Goal: Find specific page/section: Find specific page/section

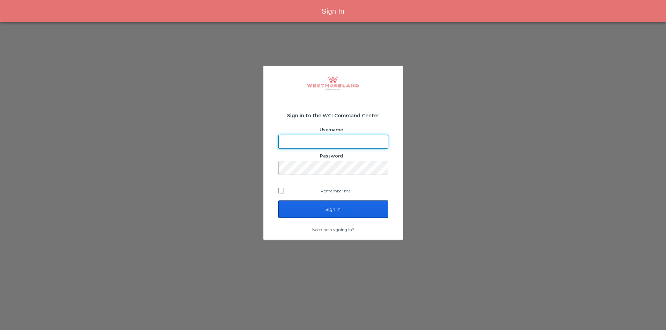
type input "[EMAIL_ADDRESS][PERSON_NAME][DOMAIN_NAME]"
click at [328, 209] on input "Sign In" at bounding box center [333, 209] width 110 height 17
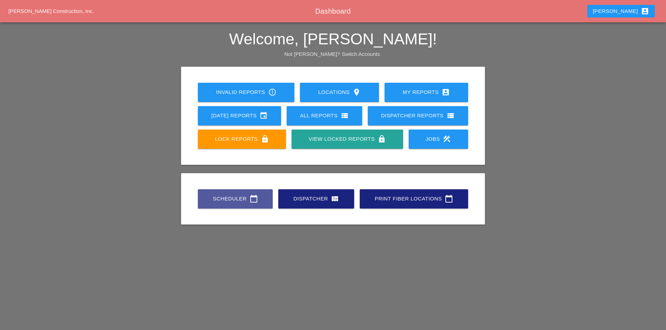
click at [229, 194] on link "Scheduler calendar_today" at bounding box center [235, 199] width 75 height 19
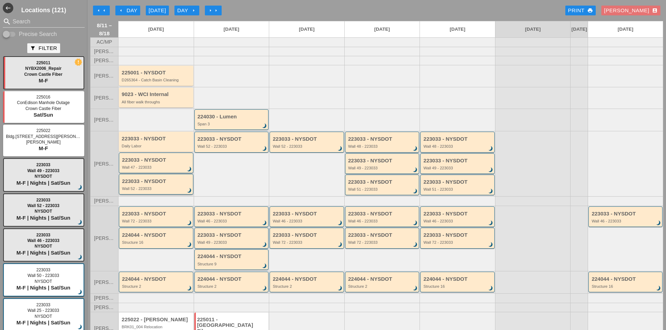
click at [178, 195] on div "223033 - NYSDOT Wall 52 - 223033 brightness_3" at bounding box center [156, 184] width 74 height 21
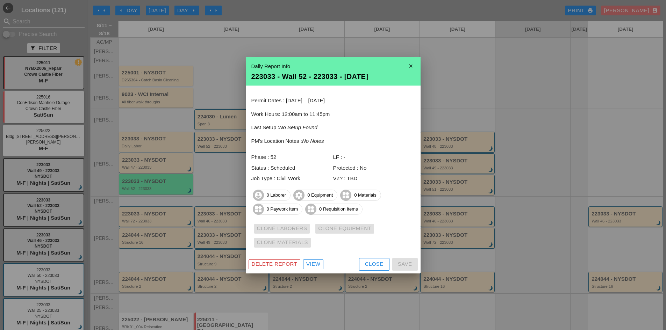
click at [314, 265] on div "View" at bounding box center [313, 265] width 14 height 8
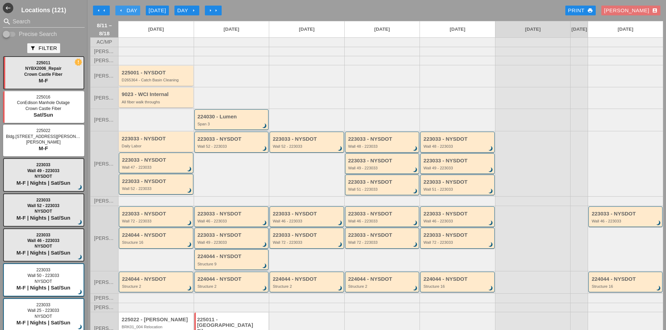
click at [120, 5] on div "arrow_left arrow_left arrow_left Day [DATE] Day arrow_right arrow_right arrow_r…" at bounding box center [376, 10] width 573 height 14
click at [122, 8] on div "arrow_left Day" at bounding box center [127, 11] width 19 height 8
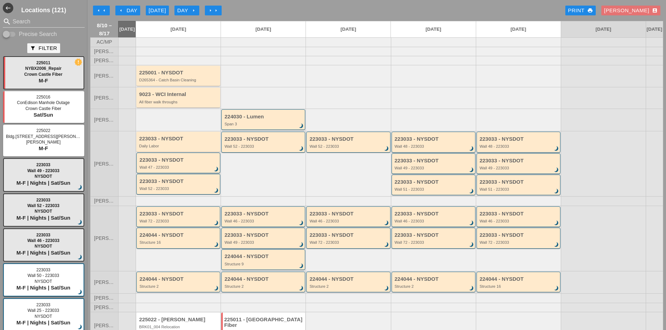
click at [123, 9] on icon "arrow_left" at bounding box center [121, 11] width 6 height 6
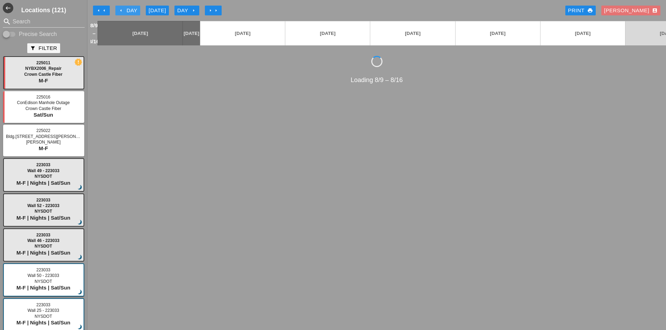
click at [123, 9] on icon "arrow_left" at bounding box center [121, 11] width 6 height 6
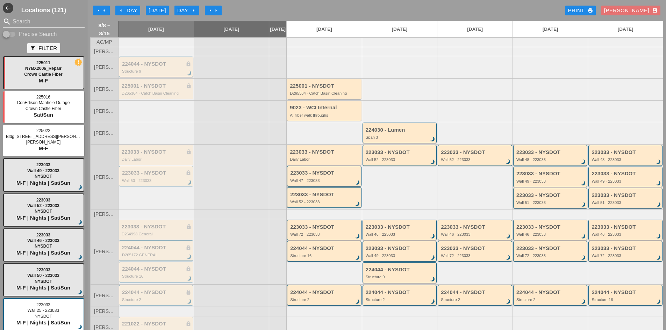
click at [141, 72] on div "224044 - NYSDOT lock Structure 9 brightness_3" at bounding box center [156, 67] width 69 height 13
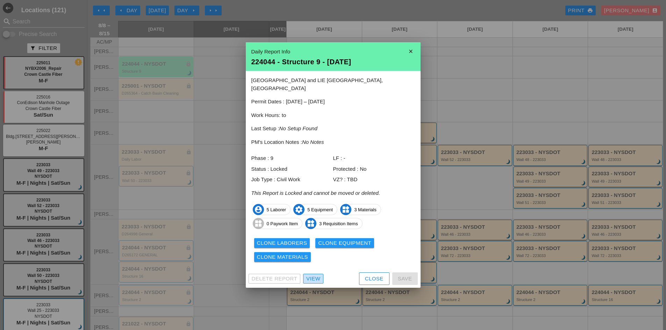
click at [312, 275] on div "View" at bounding box center [313, 279] width 14 height 8
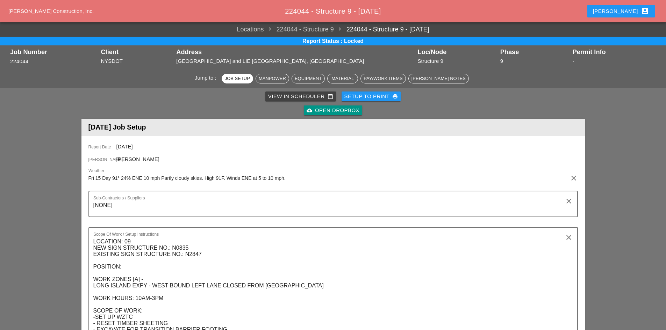
click at [313, 109] on div "cloud_upload Open Dropbox" at bounding box center [333, 111] width 53 height 8
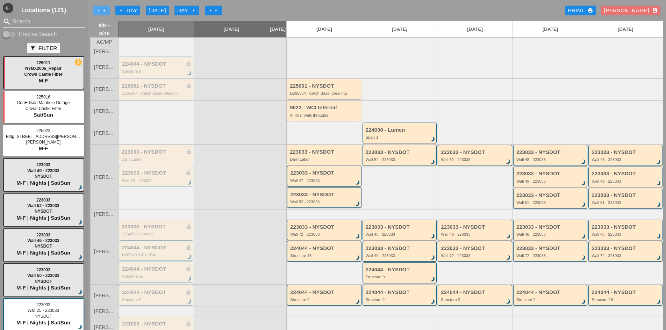
click at [99, 10] on icon "arrow_left" at bounding box center [99, 11] width 6 height 6
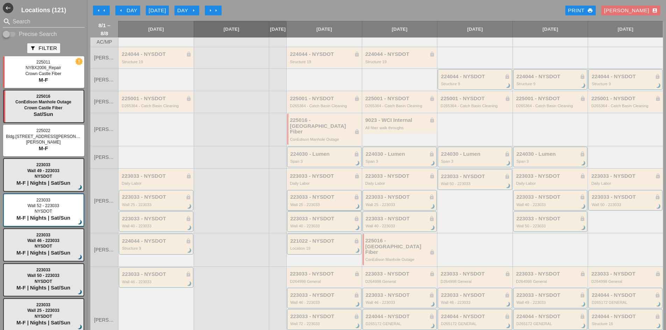
click at [315, 200] on div "223033 - NYSDOT lock Wall 25 - 223033 brightness_3" at bounding box center [324, 200] width 69 height 13
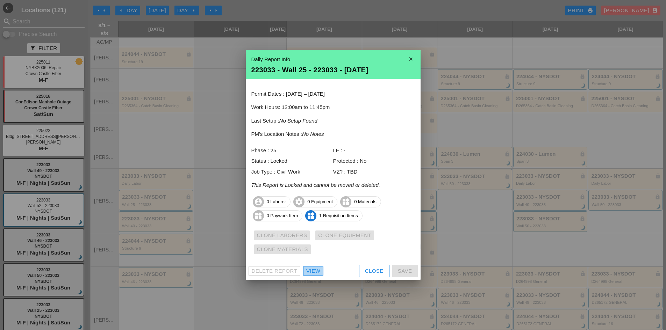
click at [315, 271] on div "View" at bounding box center [313, 272] width 14 height 8
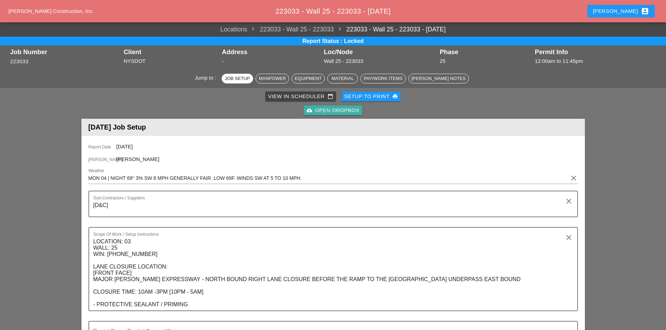
click at [334, 108] on div "cloud_upload Open Dropbox" at bounding box center [333, 111] width 53 height 8
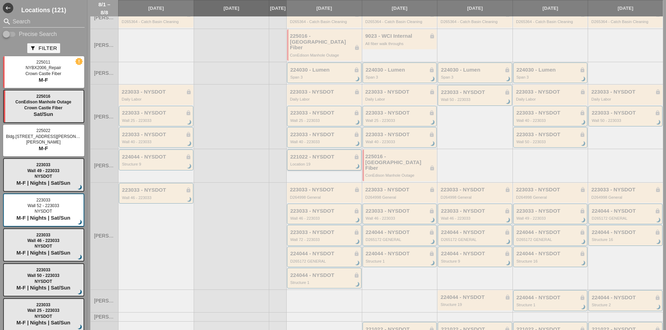
scroll to position [105, 0]
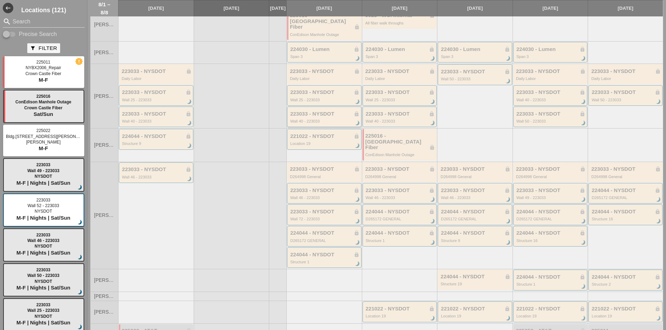
click at [333, 121] on div "Wall 40 - 223033" at bounding box center [324, 121] width 69 height 4
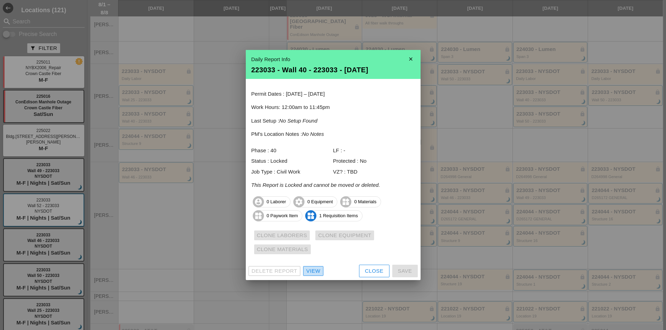
click at [317, 269] on div "View" at bounding box center [313, 272] width 14 height 8
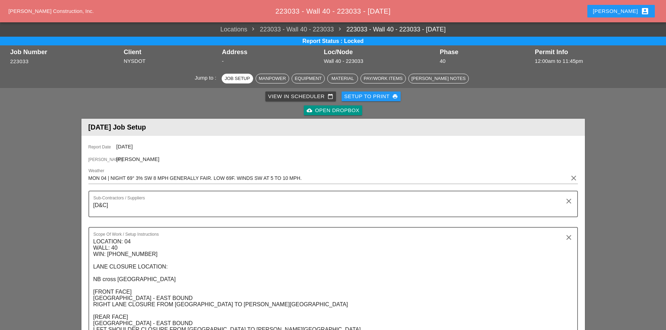
click at [323, 107] on div "cloud_upload Open Dropbox" at bounding box center [333, 111] width 53 height 8
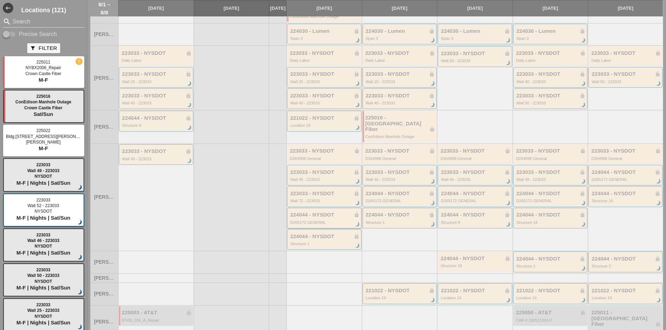
scroll to position [137, 0]
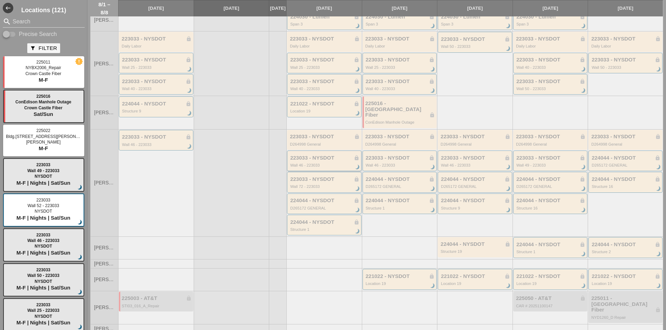
click at [317, 163] on div "Wall 46 - 223033" at bounding box center [324, 165] width 69 height 4
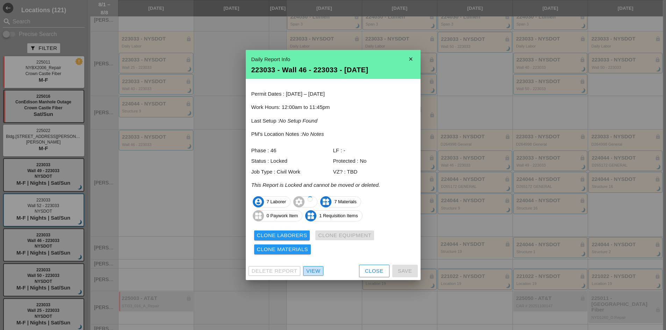
click at [313, 269] on div "View" at bounding box center [313, 272] width 14 height 8
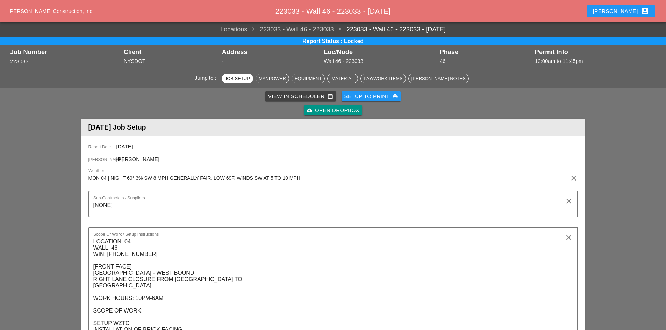
click at [338, 112] on div "cloud_upload Open Dropbox" at bounding box center [333, 111] width 53 height 8
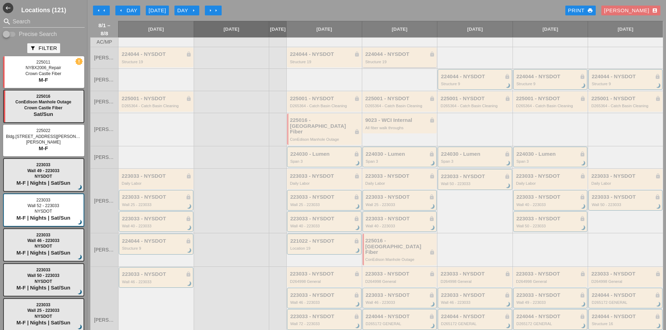
click at [419, 57] on div "224044 - NYSDOT lock" at bounding box center [400, 54] width 70 height 6
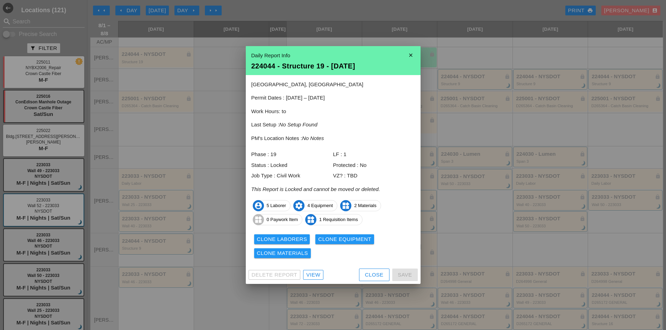
click at [312, 272] on div "View" at bounding box center [313, 275] width 14 height 8
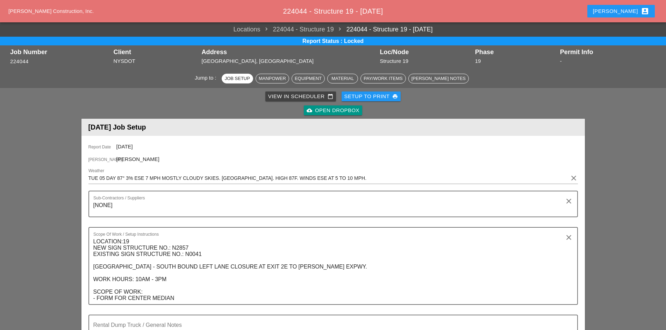
click at [343, 114] on div "cloud_upload Open Dropbox" at bounding box center [333, 111] width 53 height 8
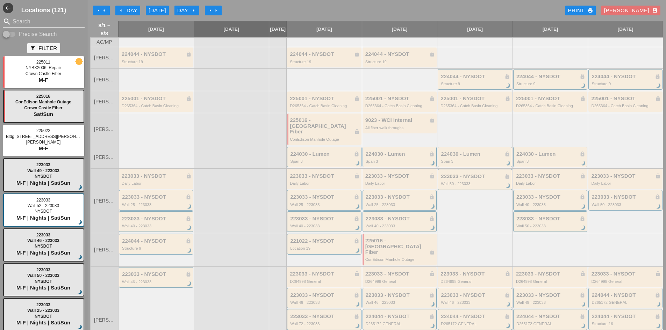
click at [215, 7] on button "arrow_right arrow_right" at bounding box center [213, 11] width 17 height 10
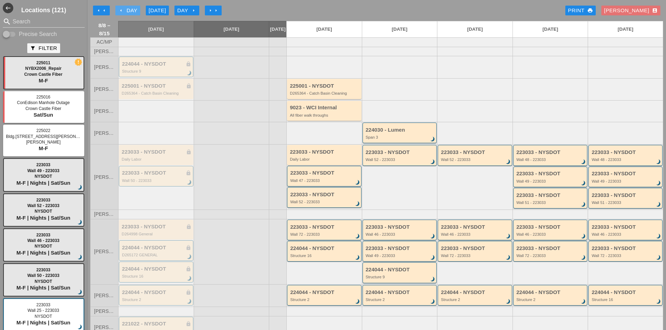
click at [127, 9] on div "arrow_left Day" at bounding box center [127, 11] width 19 height 8
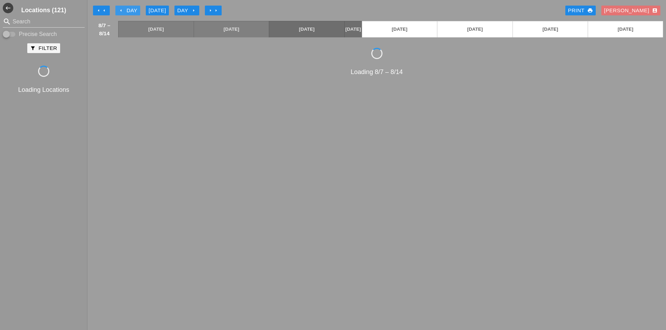
click at [127, 9] on div "arrow_left Day" at bounding box center [127, 11] width 19 height 8
